Goal: Transaction & Acquisition: Subscribe to service/newsletter

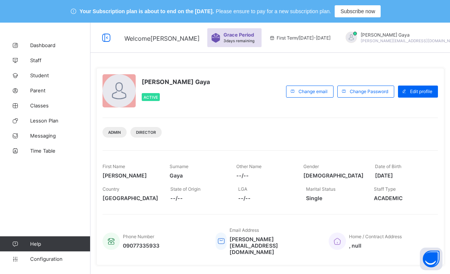
click at [249, 38] on div "Grace Period 3 days remaining" at bounding box center [241, 37] width 34 height 11
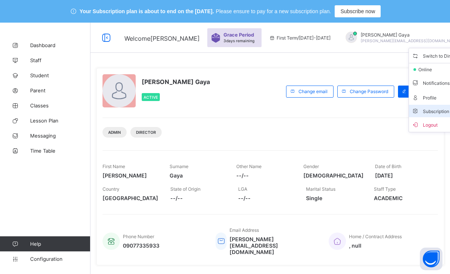
click at [409, 109] on li "Subscription" at bounding box center [442, 111] width 67 height 12
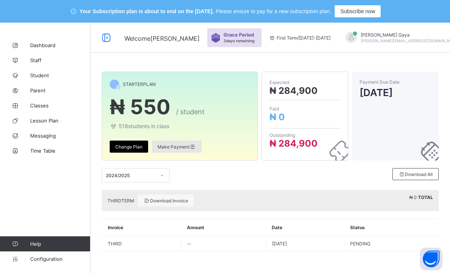
click at [177, 144] on div "Make Payment" at bounding box center [177, 147] width 50 height 12
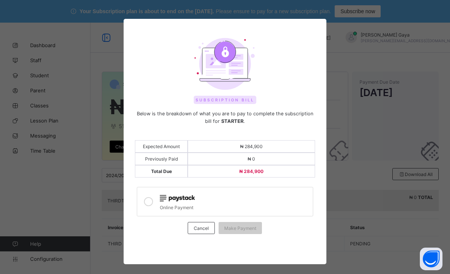
click at [156, 202] on label "Online Payment" at bounding box center [225, 201] width 176 height 29
click at [253, 226] on span "Make Payment" at bounding box center [240, 228] width 32 height 6
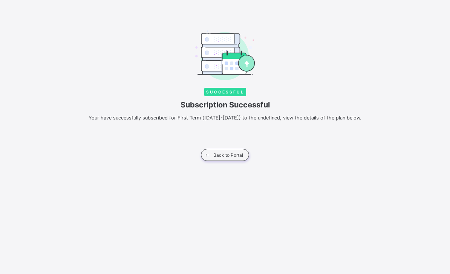
click at [317, 118] on span "Your have successfully subscribed for First Term ([DATE]-[DATE]) to the undefin…" at bounding box center [225, 118] width 273 height 6
click at [241, 152] on span "Back to Portal" at bounding box center [228, 155] width 30 height 6
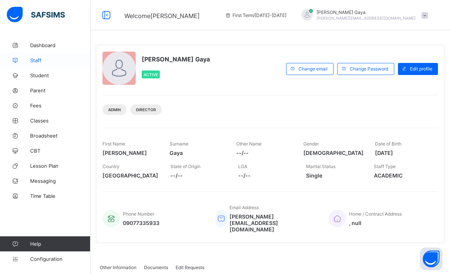
click at [57, 56] on link "Staff" at bounding box center [45, 60] width 90 height 15
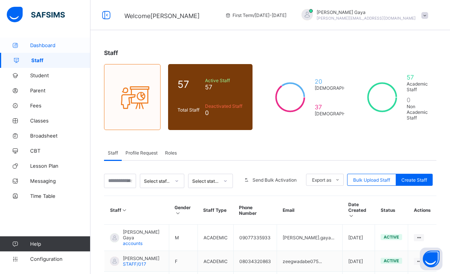
click at [64, 43] on span "Dashboard" at bounding box center [60, 45] width 60 height 6
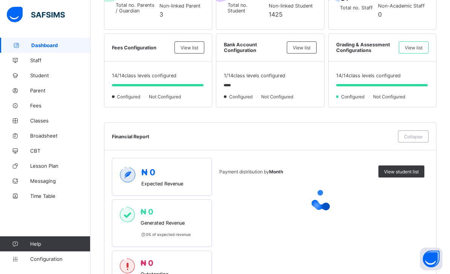
scroll to position [232, 0]
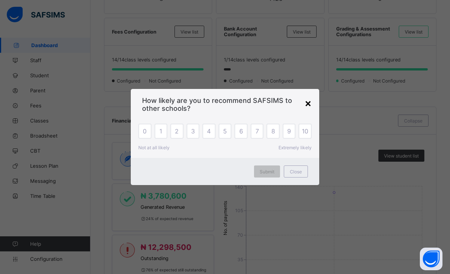
click at [305, 109] on div "×" at bounding box center [308, 103] width 7 height 13
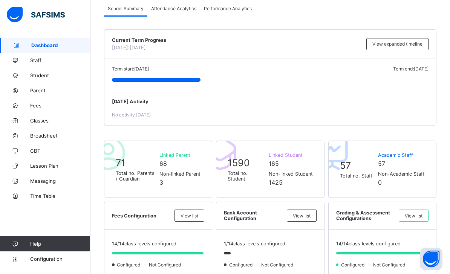
scroll to position [48, 0]
